Goal: Navigation & Orientation: Find specific page/section

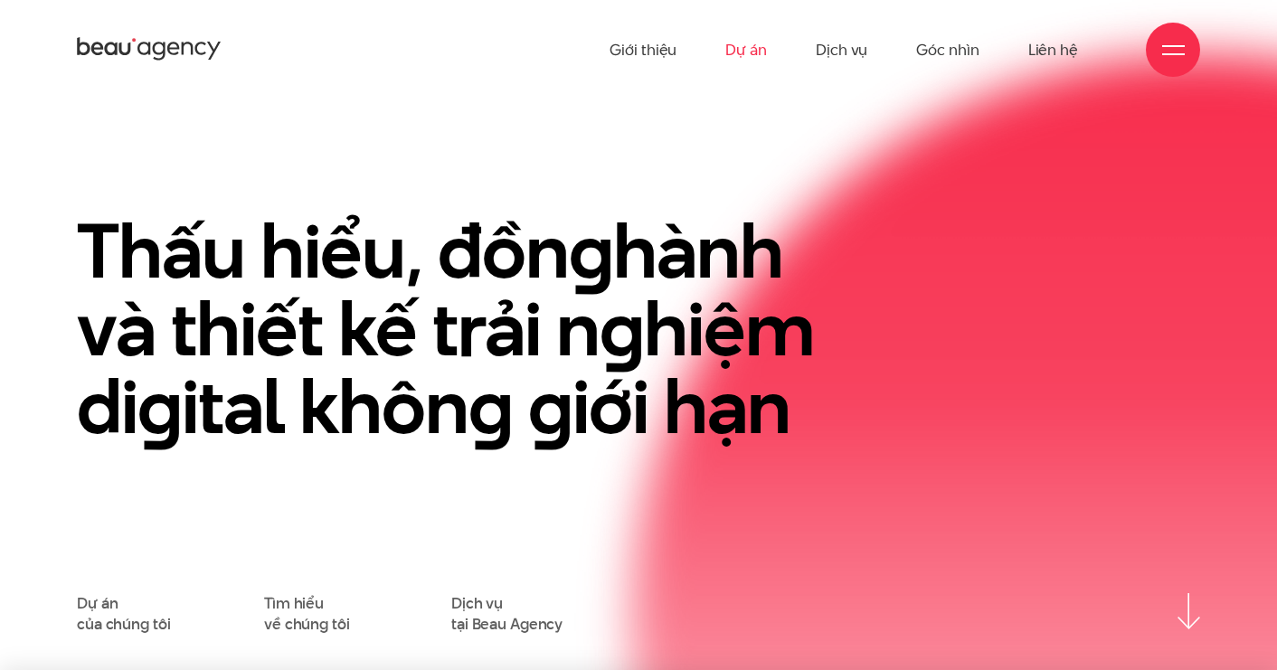
click at [757, 47] on link "Dự án" at bounding box center [746, 49] width 42 height 99
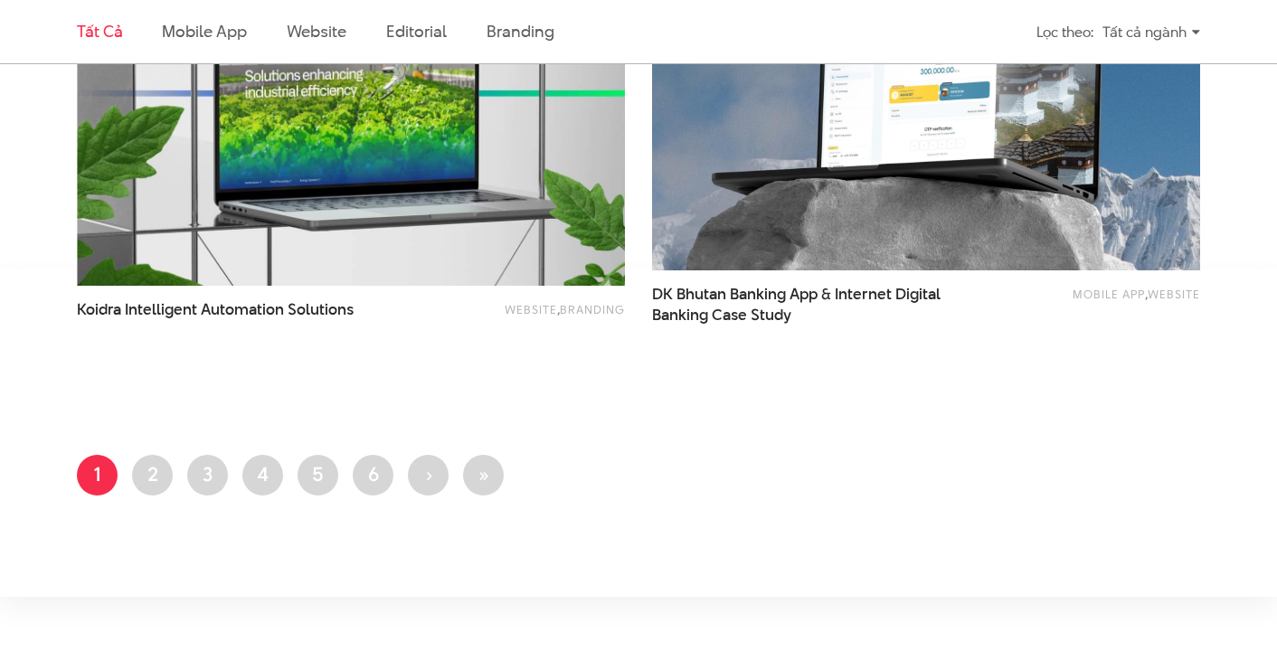
scroll to position [3163, 0]
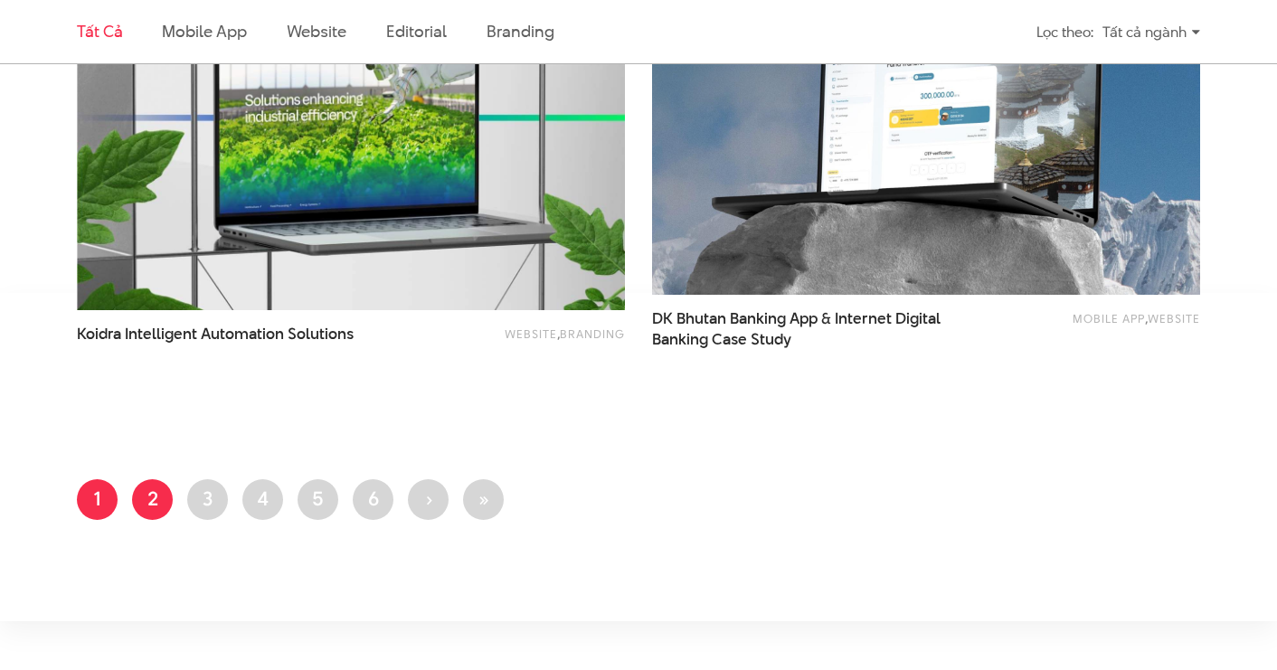
click at [147, 496] on link "Trang 2" at bounding box center [152, 499] width 41 height 41
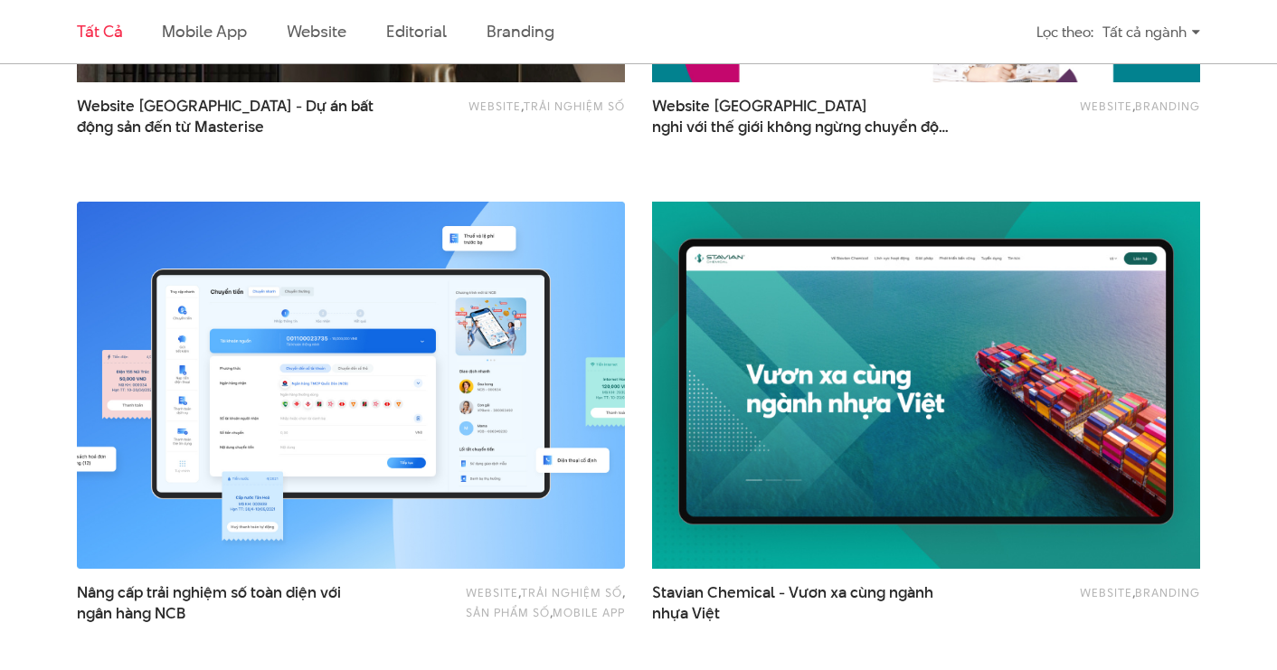
scroll to position [1890, 0]
